Goal: Find specific page/section: Find specific page/section

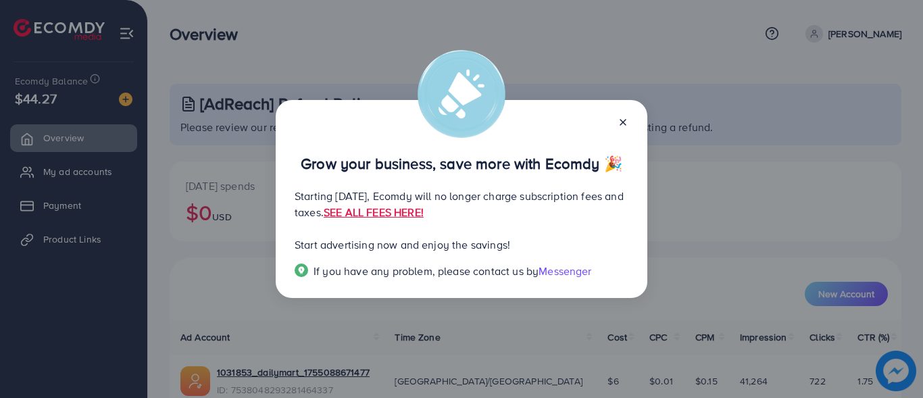
drag, startPoint x: 295, startPoint y: 197, endPoint x: 582, endPoint y: 213, distance: 287.6
click at [582, 213] on p "Starting September 29, 2025, Ecomdy will no longer charge subscription fees and…" at bounding box center [462, 204] width 334 height 32
copy p "Starting September 29, 2025, Ecomdy will no longer charge subscription fees and…"
click at [473, 170] on p "Grow your business, save more with Ecomdy 🎉" at bounding box center [462, 163] width 334 height 16
click at [556, 263] on div "Grow your business, save more with Ecomdy 🎉 Starting September 29, 2025, Ecomdy…" at bounding box center [462, 199] width 372 height 199
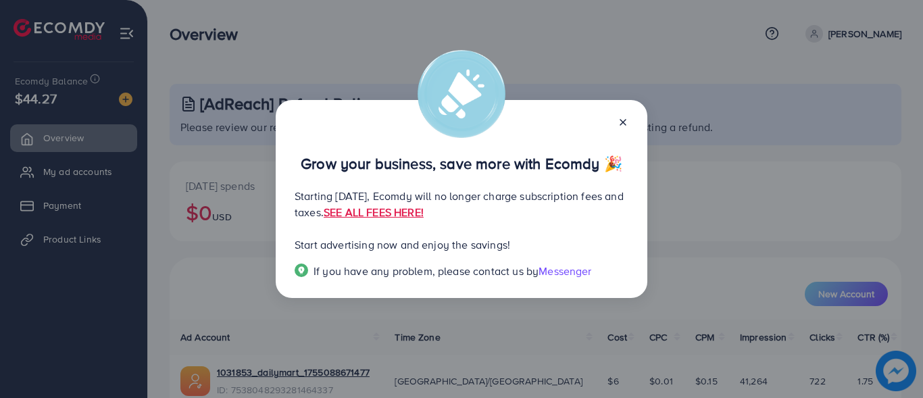
click at [559, 270] on span "Messenger" at bounding box center [564, 270] width 53 height 15
click at [623, 125] on icon at bounding box center [623, 122] width 11 height 11
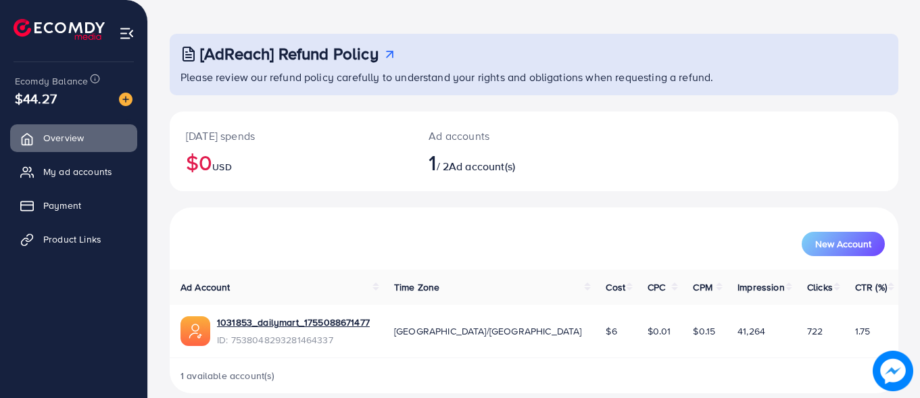
scroll to position [53, 0]
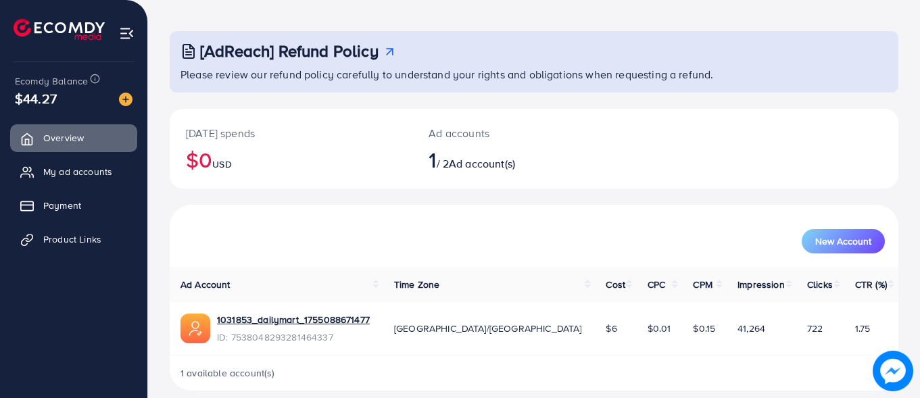
click at [450, 151] on h2 "1 / 2 Ad account(s)" at bounding box center [503, 160] width 150 height 26
click at [449, 167] on h2 "1 / 2 Ad account(s)" at bounding box center [503, 160] width 150 height 26
click at [429, 163] on span "1" at bounding box center [431, 159] width 7 height 31
click at [302, 319] on link "1031853_dailymart_1755088671477" at bounding box center [293, 320] width 153 height 14
